Goal: Task Accomplishment & Management: Manage account settings

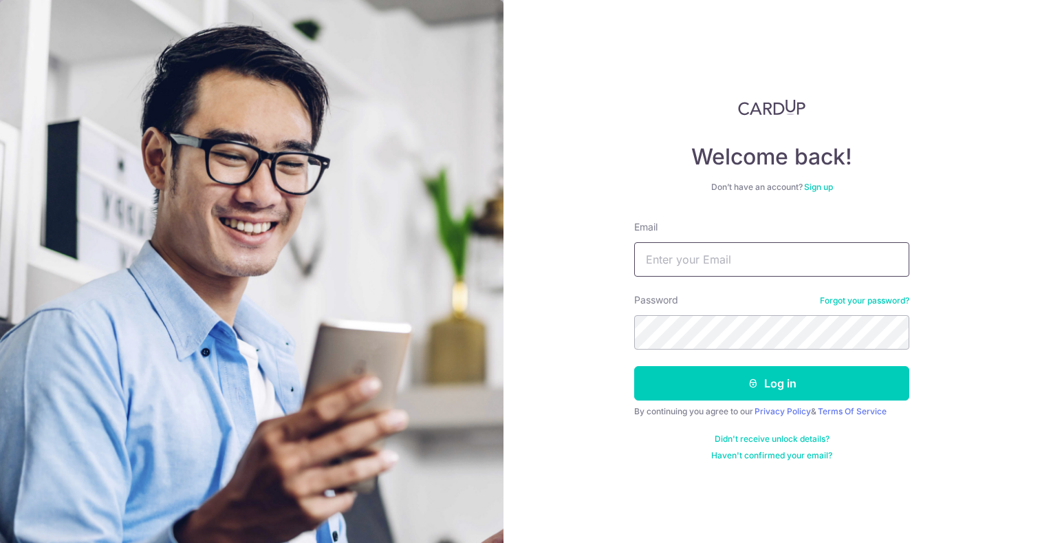
click at [689, 254] on input "Email" at bounding box center [771, 259] width 275 height 34
type input "[EMAIL_ADDRESS][DOMAIN_NAME]"
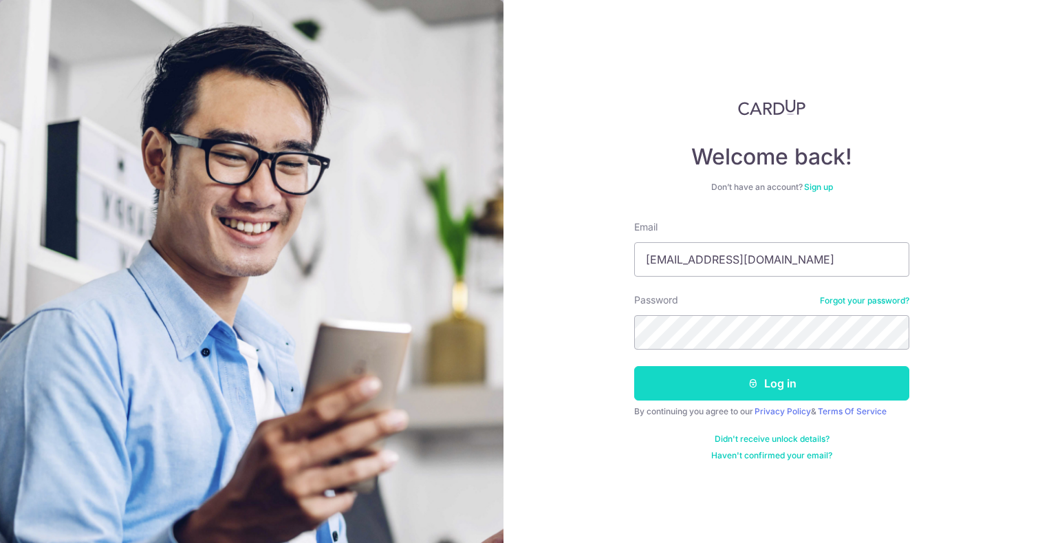
click at [781, 380] on button "Log in" at bounding box center [771, 383] width 275 height 34
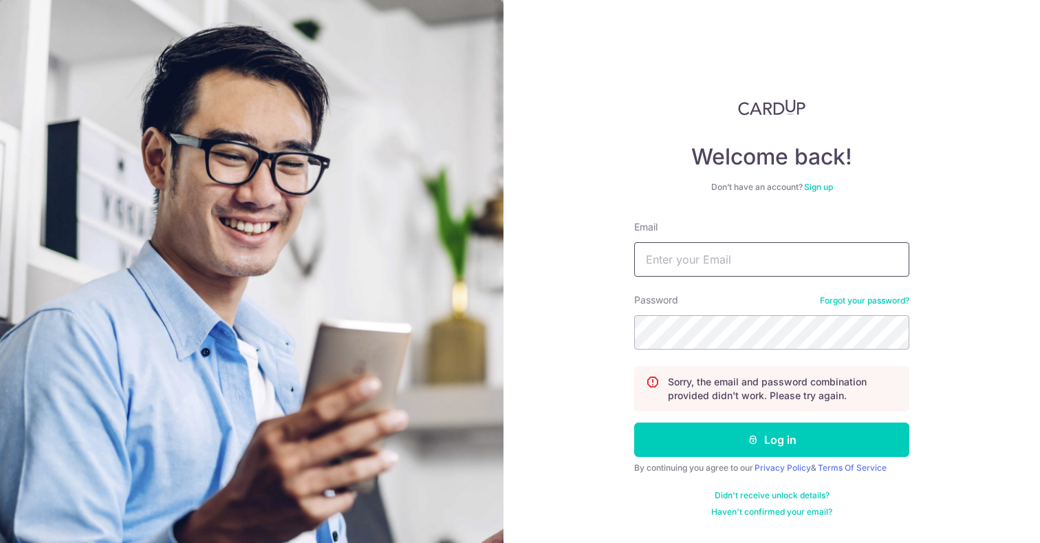
click at [712, 263] on input "Email" at bounding box center [771, 259] width 275 height 34
type input "[EMAIL_ADDRESS][DOMAIN_NAME]"
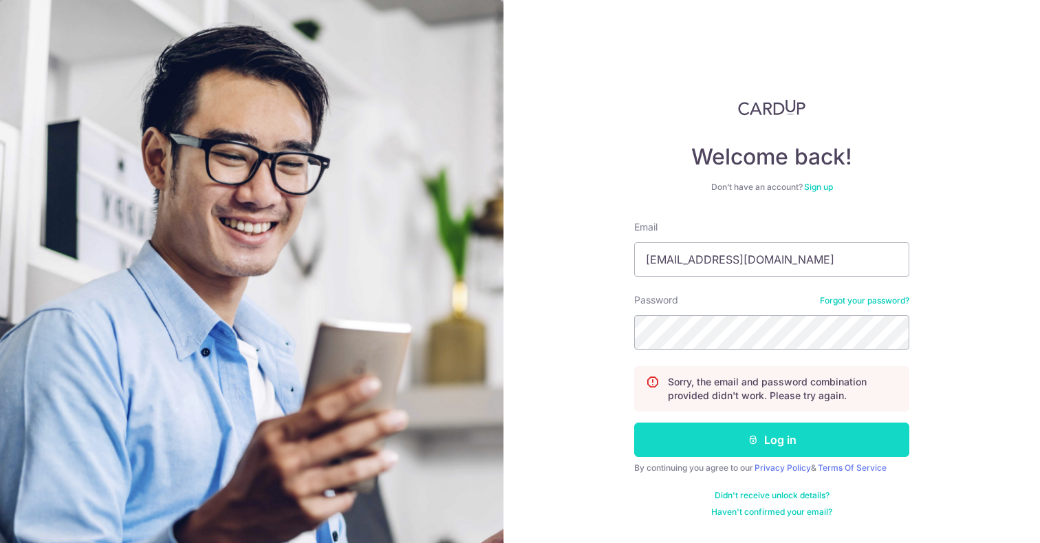
click at [737, 442] on button "Log in" at bounding box center [771, 439] width 275 height 34
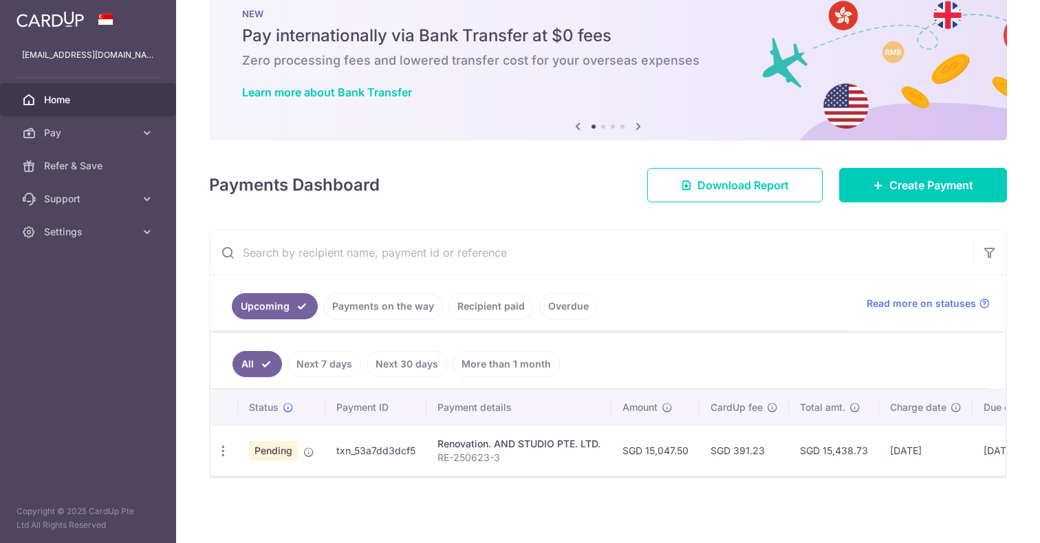
scroll to position [43, 0]
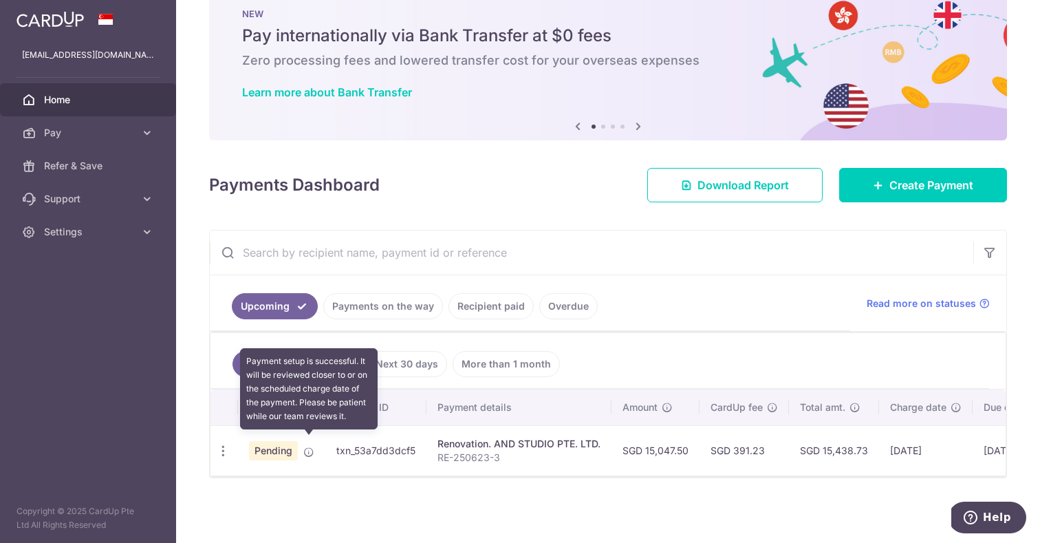
click at [309, 446] on icon at bounding box center [308, 451] width 11 height 11
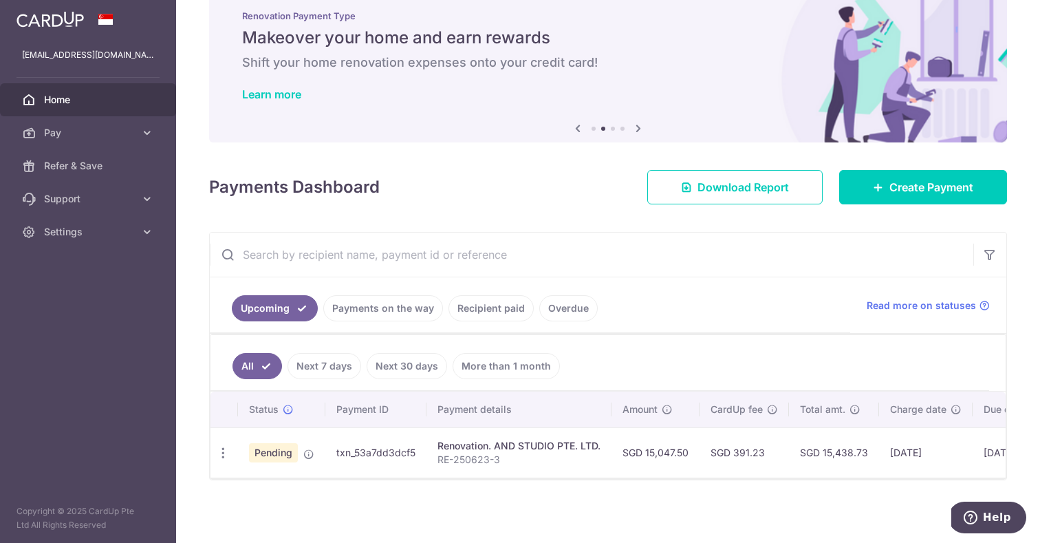
scroll to position [0, 0]
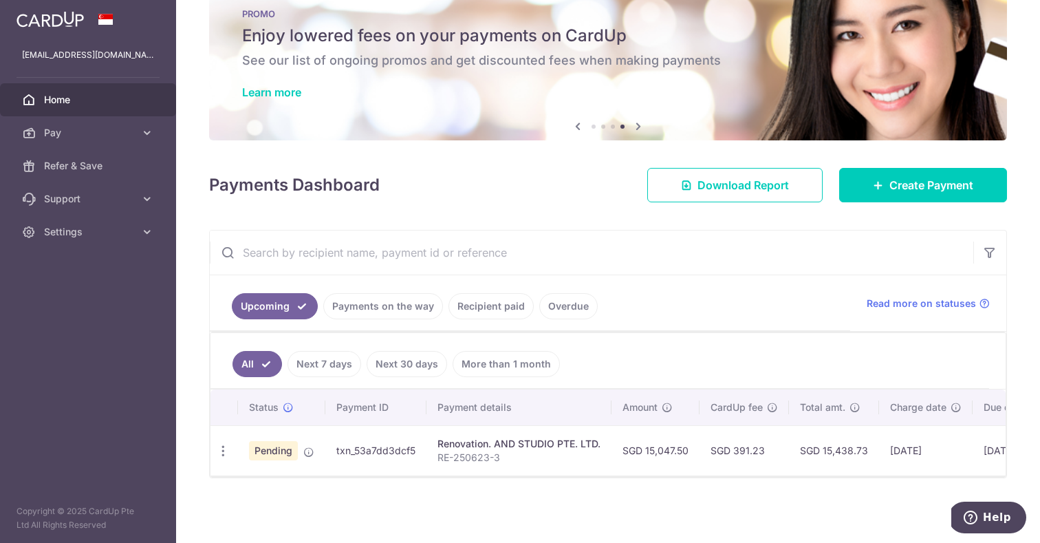
click at [402, 306] on link "Payments on the way" at bounding box center [383, 306] width 120 height 26
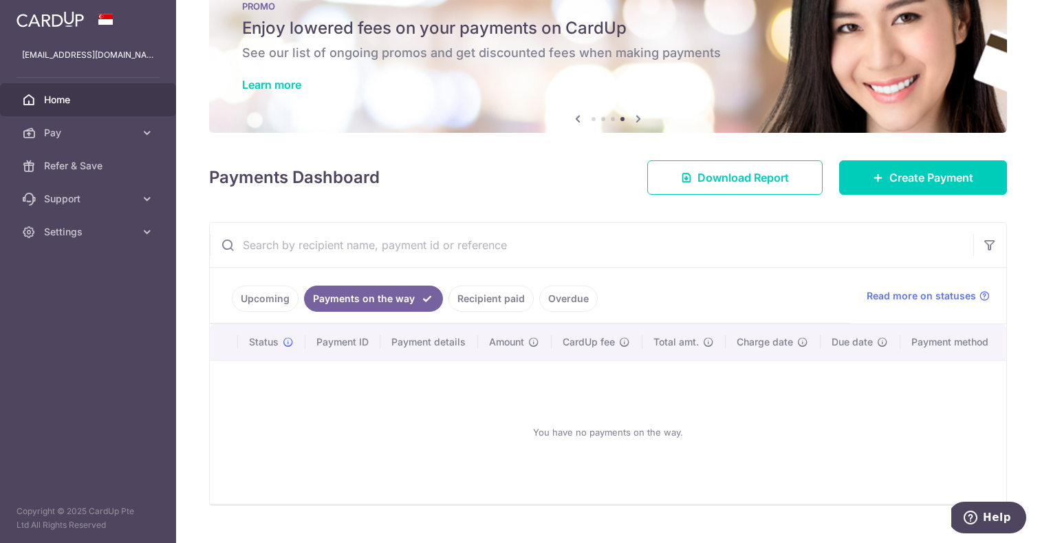
click at [274, 297] on link "Upcoming" at bounding box center [265, 298] width 67 height 26
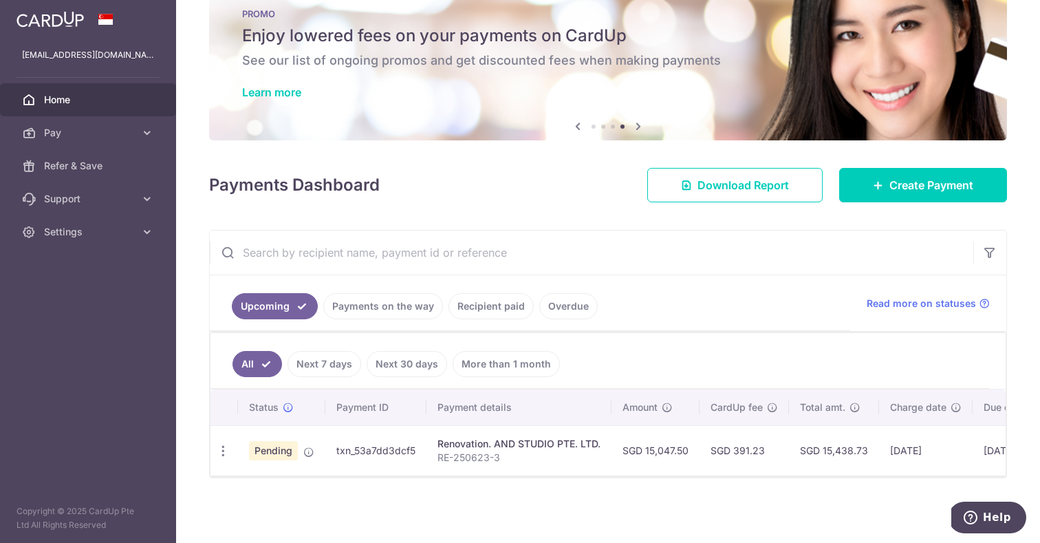
click at [561, 297] on link "Overdue" at bounding box center [568, 306] width 58 height 26
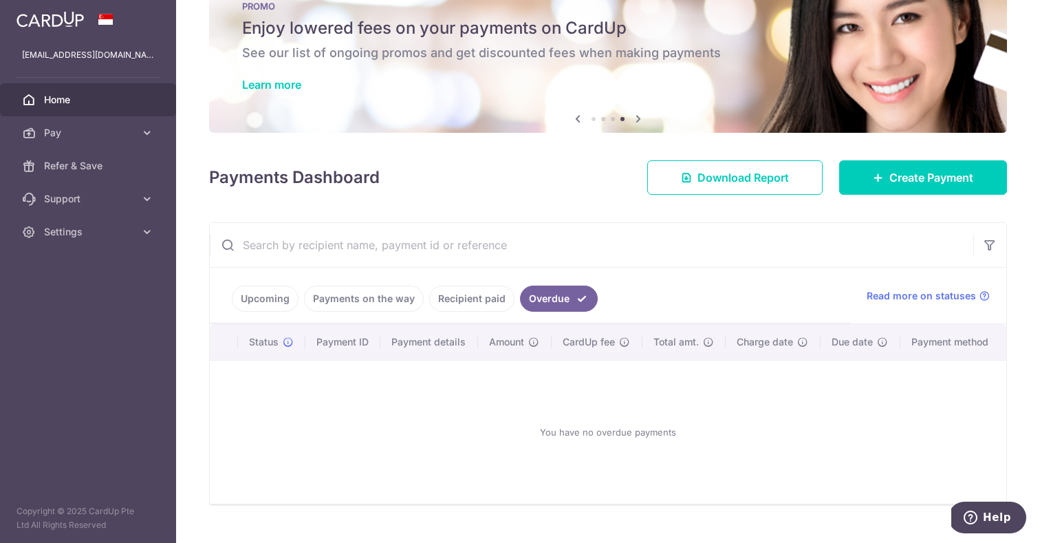
click at [477, 299] on link "Recipient paid" at bounding box center [471, 298] width 85 height 26
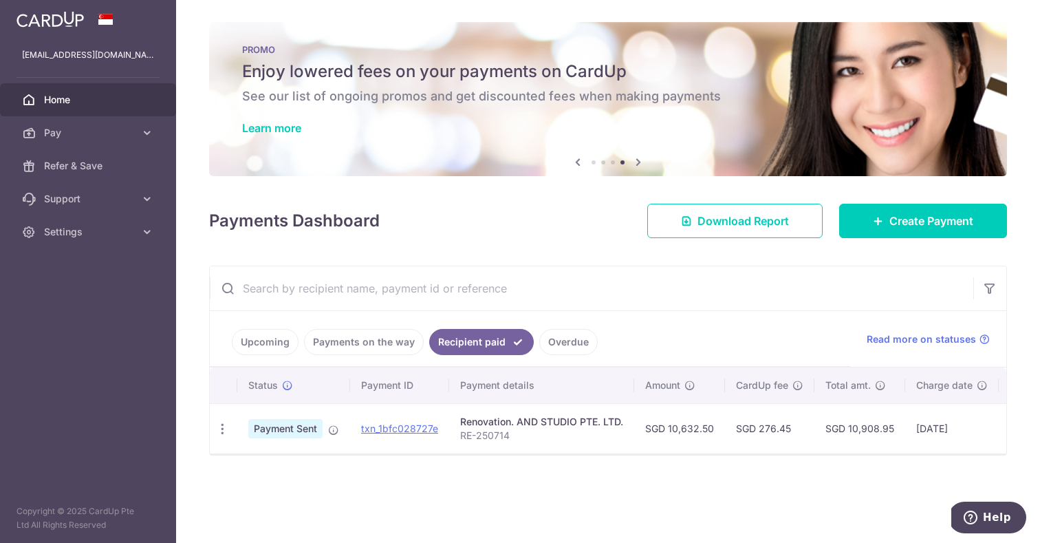
click at [265, 345] on link "Upcoming" at bounding box center [265, 342] width 67 height 26
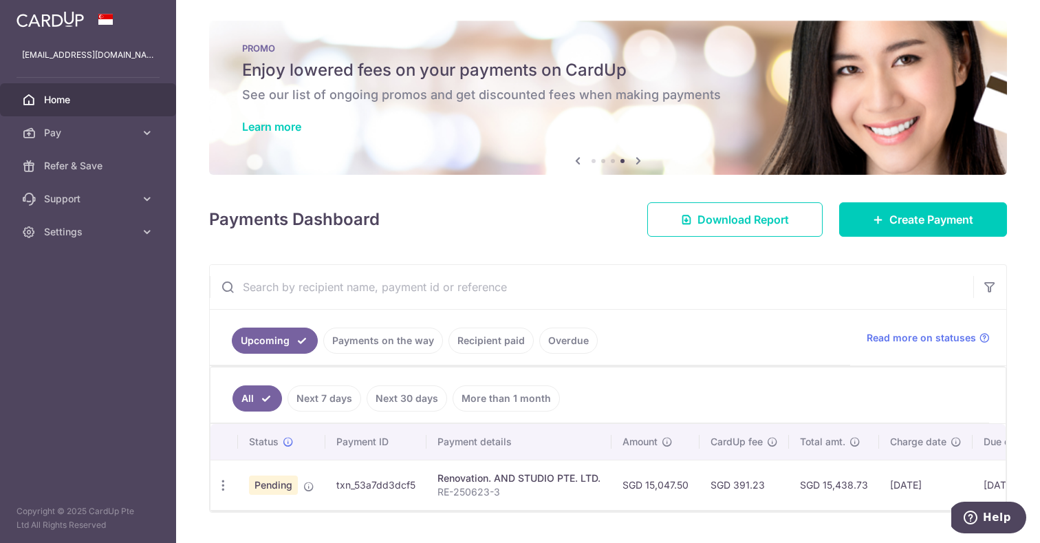
scroll to position [3, 0]
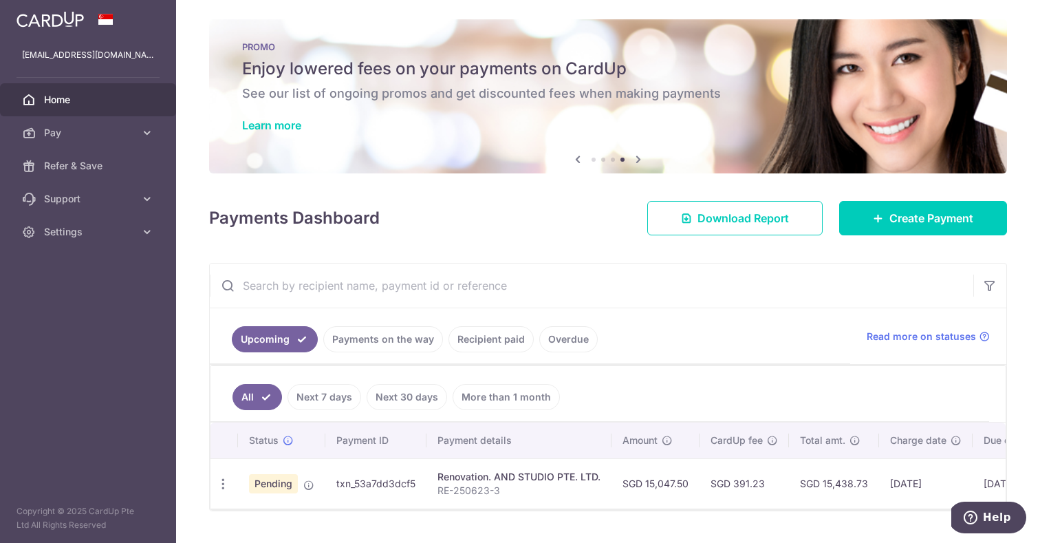
click at [489, 331] on link "Recipient paid" at bounding box center [490, 339] width 85 height 26
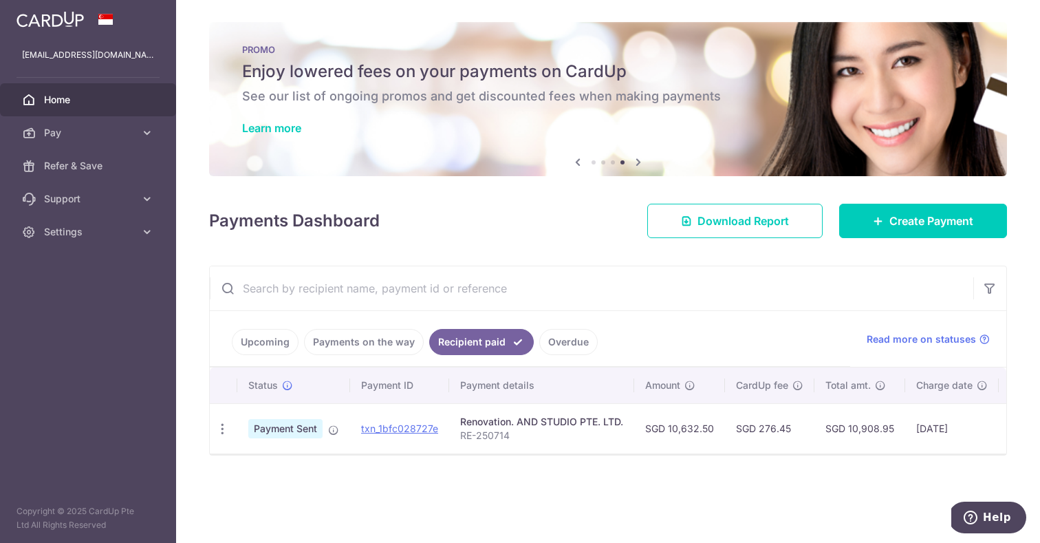
scroll to position [0, 0]
click at [267, 341] on link "Upcoming" at bounding box center [265, 342] width 67 height 26
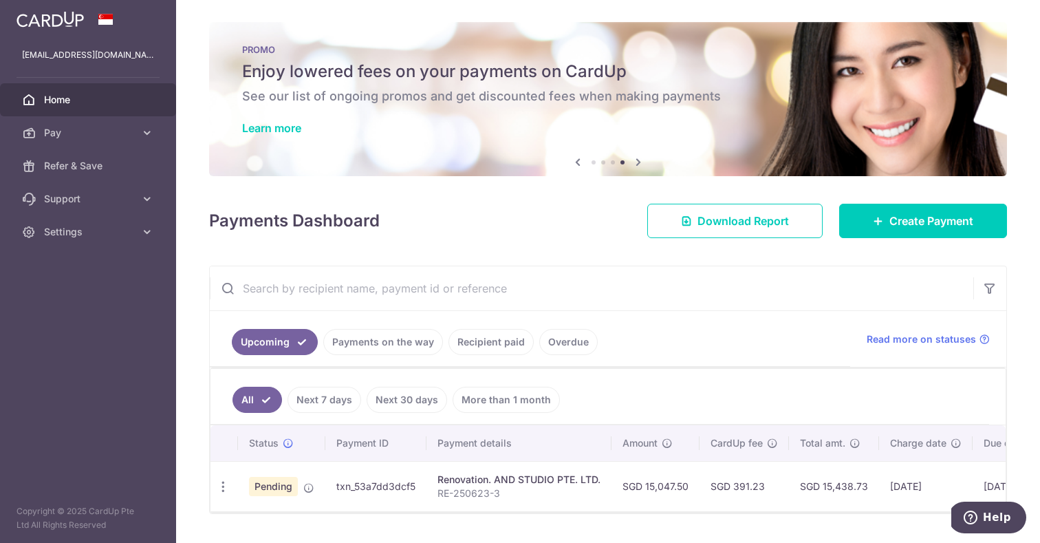
click at [497, 343] on link "Recipient paid" at bounding box center [490, 342] width 85 height 26
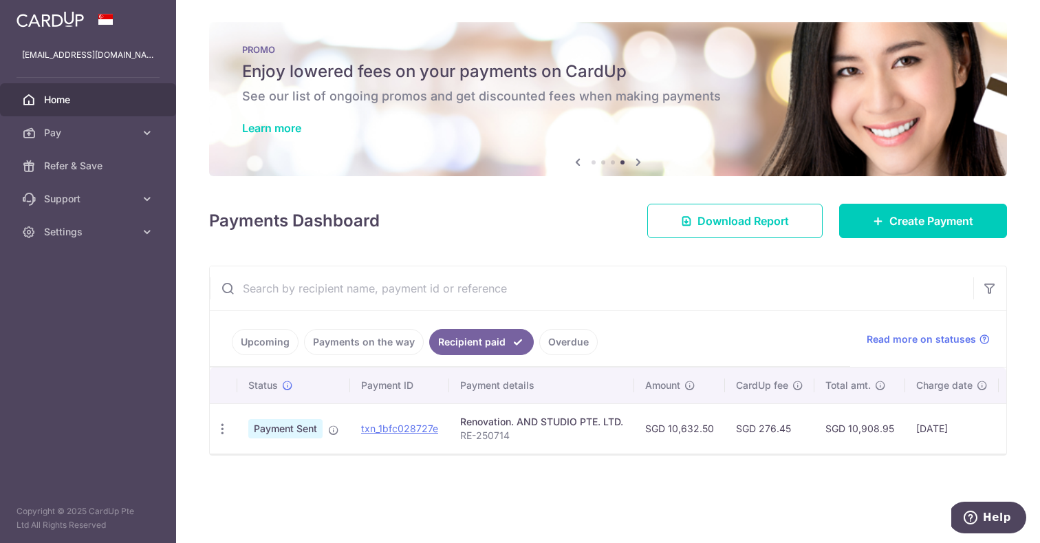
click at [263, 337] on link "Upcoming" at bounding box center [265, 342] width 67 height 26
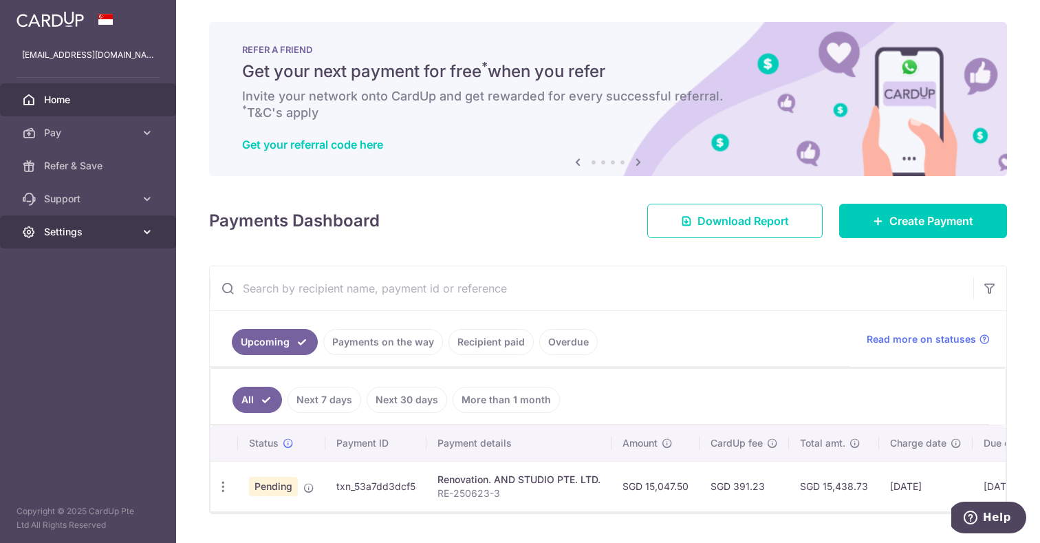
click at [131, 237] on span "Settings" at bounding box center [89, 232] width 91 height 14
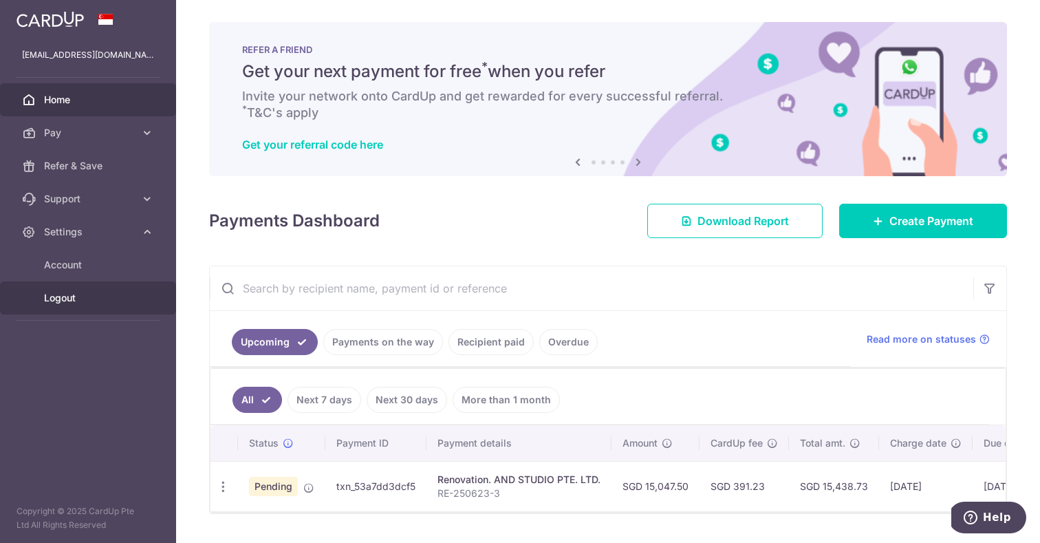
click at [72, 300] on span "Logout" at bounding box center [89, 298] width 91 height 14
